Goal: Task Accomplishment & Management: Manage account settings

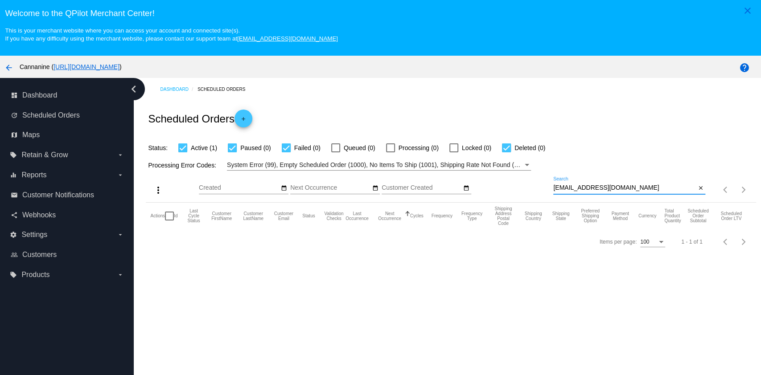
click at [616, 189] on input "[EMAIL_ADDRESS][DOMAIN_NAME]" at bounding box center [624, 188] width 143 height 7
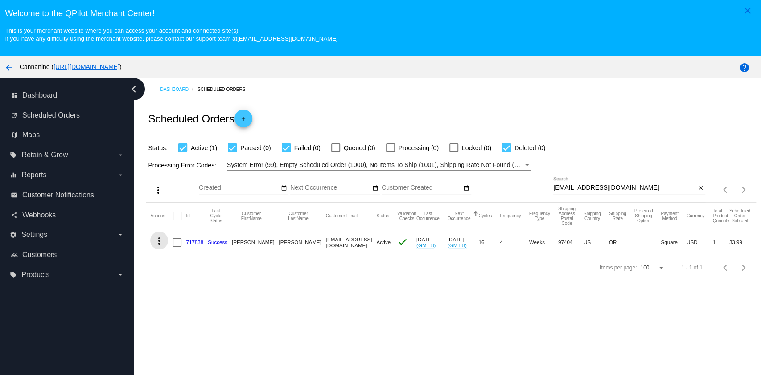
click at [158, 240] on mat-icon "more_vert" at bounding box center [159, 241] width 11 height 11
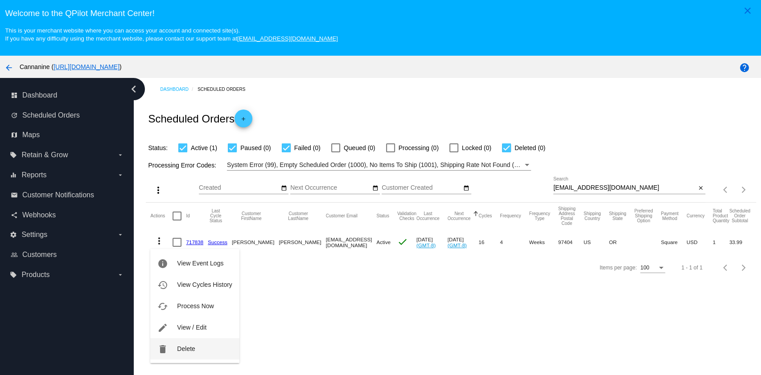
click at [183, 347] on span "Delete" at bounding box center [186, 348] width 18 height 7
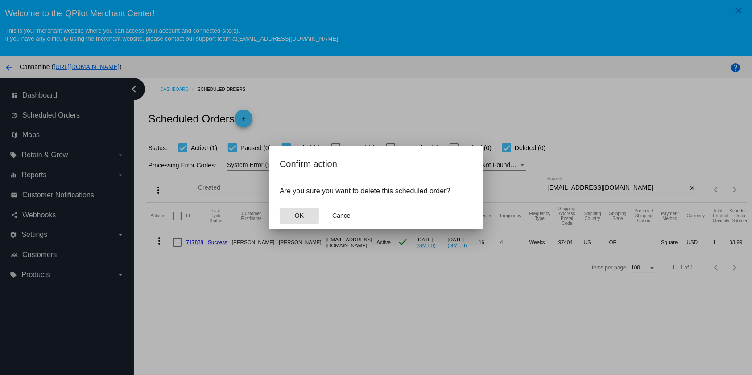
click at [308, 216] on button "OK" at bounding box center [298, 216] width 39 height 16
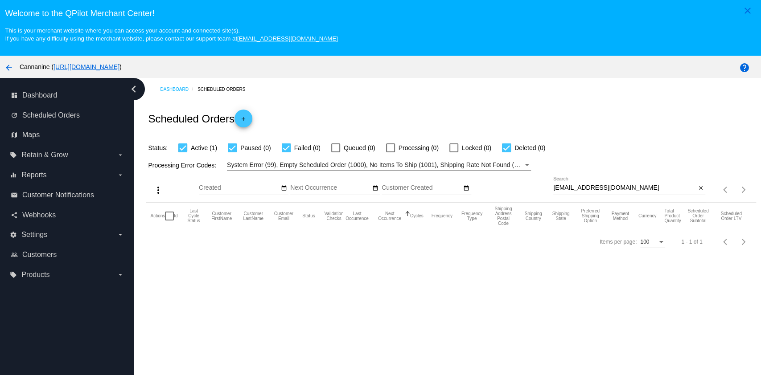
click at [626, 187] on input "[EMAIL_ADDRESS][DOMAIN_NAME]" at bounding box center [624, 188] width 143 height 7
type input "[EMAIL_ADDRESS][DOMAIN_NAME]"
click at [638, 185] on input "kipperdoodle2000@hotmail.com" at bounding box center [624, 188] width 143 height 7
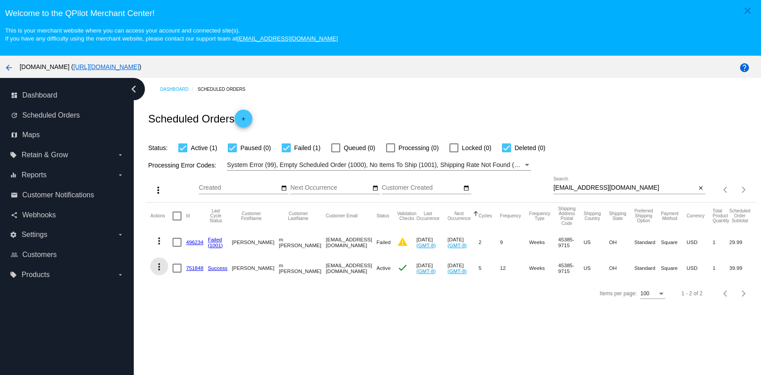
click at [155, 267] on mat-icon "more_vert" at bounding box center [159, 267] width 11 height 11
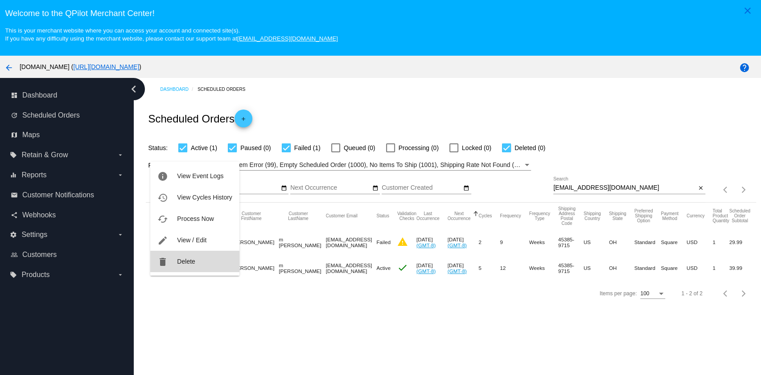
click at [189, 265] on button "delete Delete" at bounding box center [194, 261] width 89 height 21
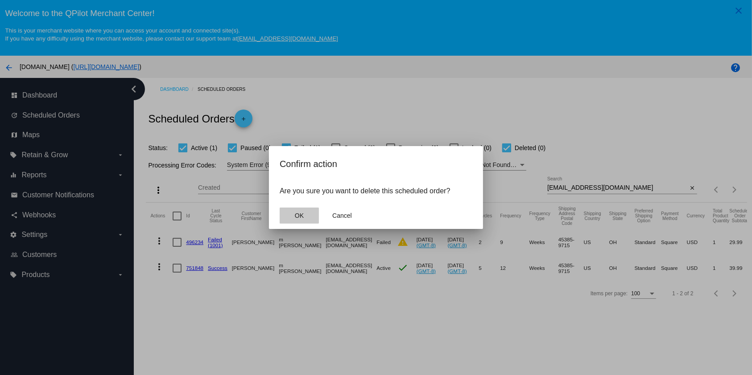
click at [305, 214] on button "OK" at bounding box center [298, 216] width 39 height 16
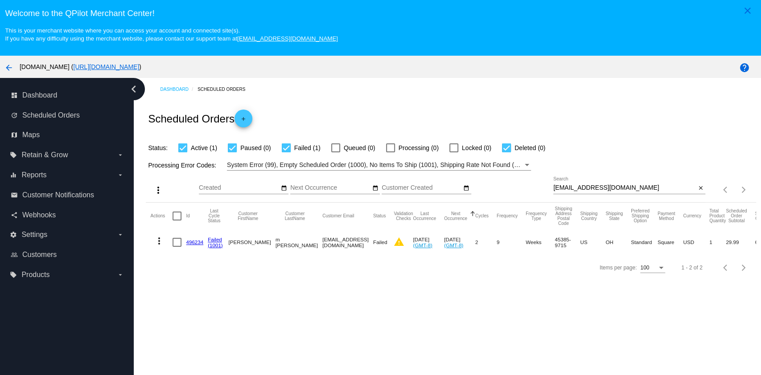
click at [642, 187] on input "sherylprovens@yahoo.com" at bounding box center [624, 188] width 143 height 7
type input "sherylprovens@yahoo.com"
